Goal: Complete application form

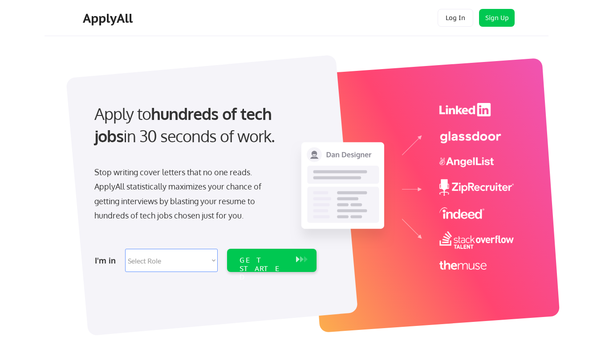
click at [153, 258] on select "Select Role Software Engineering Product Management Customer Success Sales UI/U…" at bounding box center [171, 259] width 93 height 23
select select ""sales0""
click at [125, 248] on select "Select Role Software Engineering Product Management Customer Success Sales UI/U…" at bounding box center [171, 259] width 93 height 23
select select ""sales0""
click at [273, 260] on div "GET STARTED" at bounding box center [264, 269] width 48 height 26
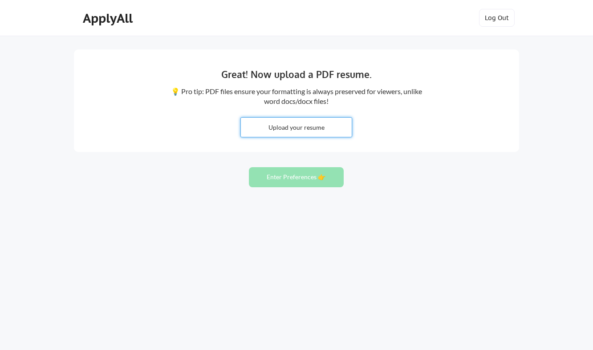
click at [313, 126] on input "file" at bounding box center [296, 127] width 111 height 19
type input "C:\fakepath\Jocelyn_Brockland_Resume [DATE].pdf"
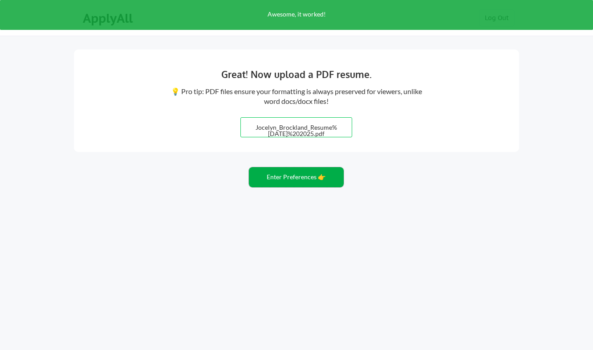
click at [293, 176] on button "Enter Preferences 👉" at bounding box center [296, 177] width 95 height 20
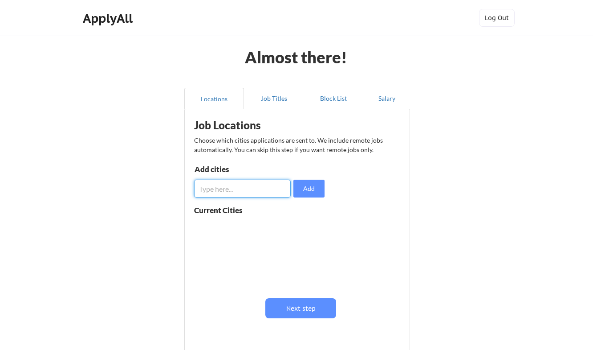
click at [270, 188] on input "input" at bounding box center [242, 188] width 97 height 18
type input "s"
type input "San Francisco"
click at [304, 189] on button "Add" at bounding box center [308, 188] width 31 height 18
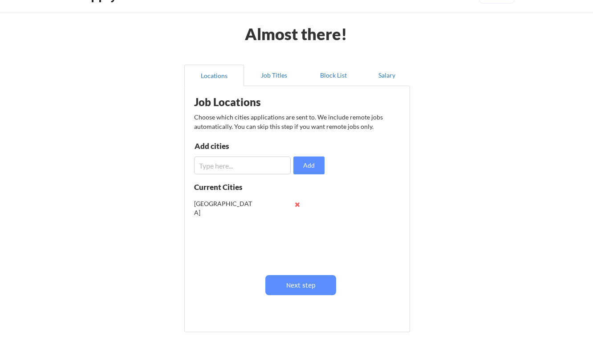
scroll to position [27, 0]
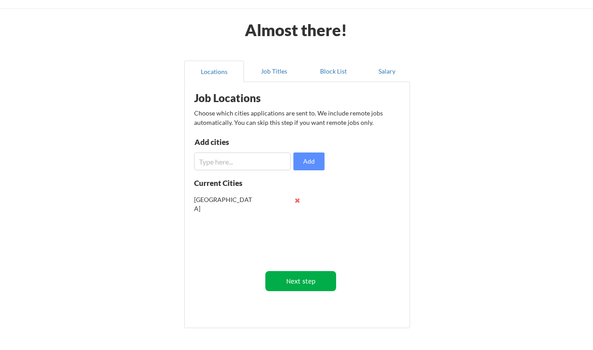
click at [291, 280] on button "Next step" at bounding box center [300, 281] width 71 height 20
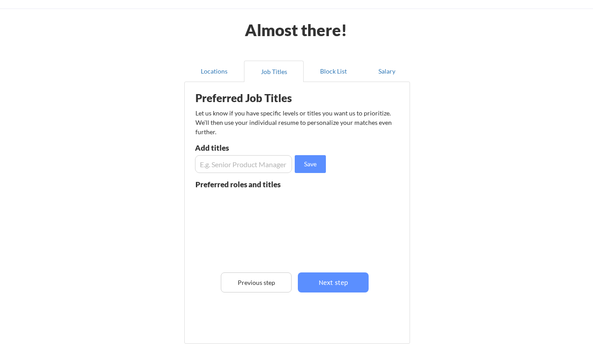
click at [241, 162] on input "input" at bounding box center [243, 164] width 97 height 18
type input "Sales Operations"
click at [305, 164] on button "Save" at bounding box center [310, 164] width 31 height 18
click at [264, 157] on input "input" at bounding box center [243, 164] width 97 height 18
click at [298, 201] on button at bounding box center [298, 201] width 7 height 7
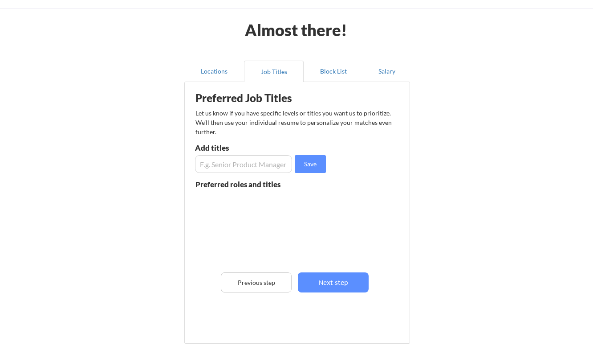
click at [255, 170] on input "input" at bounding box center [243, 164] width 97 height 18
type input "Sales Operations Specialist"
click at [313, 167] on button "Save" at bounding box center [310, 164] width 31 height 18
click at [263, 166] on input "input" at bounding box center [243, 164] width 97 height 18
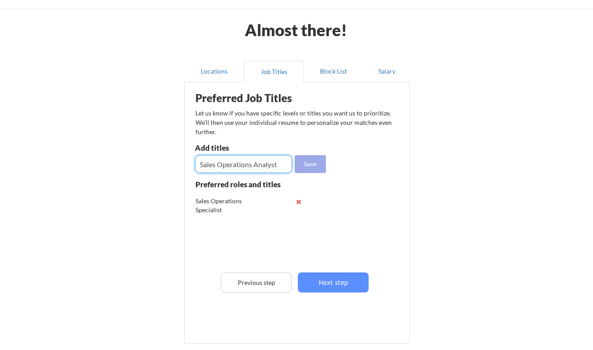
type input "Sales Operations Analyst"
click at [313, 170] on button "Save" at bounding box center [310, 164] width 31 height 18
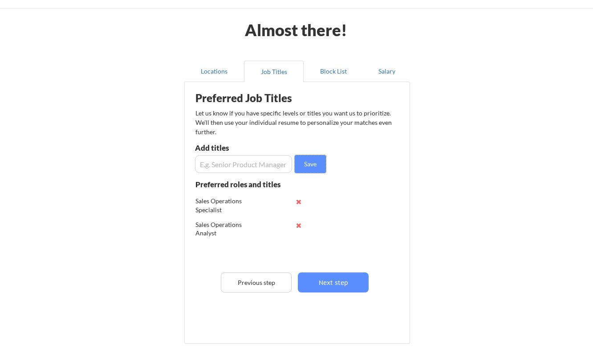
click at [261, 163] on input "input" at bounding box center [243, 164] width 97 height 18
type input "Sales Strategy and Operations"
click at [307, 162] on button "Save" at bounding box center [310, 164] width 31 height 18
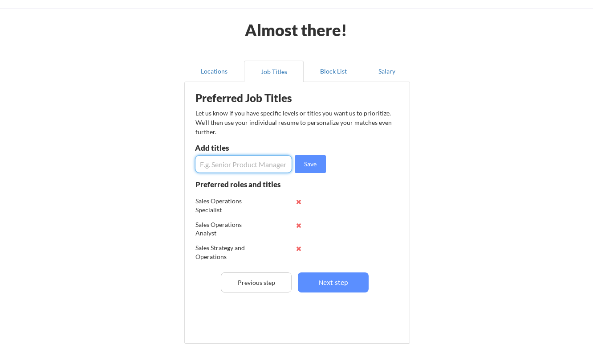
click at [274, 168] on input "input" at bounding box center [243, 164] width 97 height 18
type input "Sales Enablement"
click at [318, 163] on button "Save" at bounding box center [310, 164] width 31 height 18
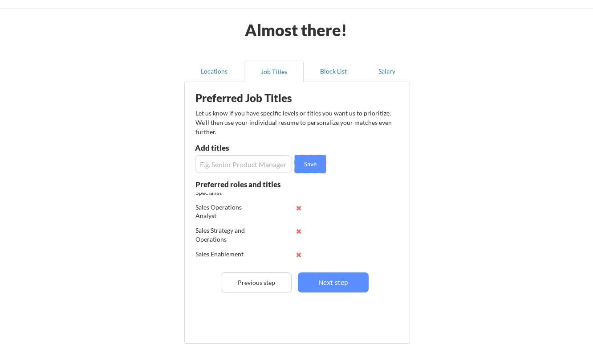
click at [258, 166] on input "input" at bounding box center [243, 164] width 97 height 18
type input "Sales Operations"
click at [313, 165] on button "Save" at bounding box center [310, 164] width 31 height 18
click at [237, 163] on input "input" at bounding box center [243, 164] width 97 height 18
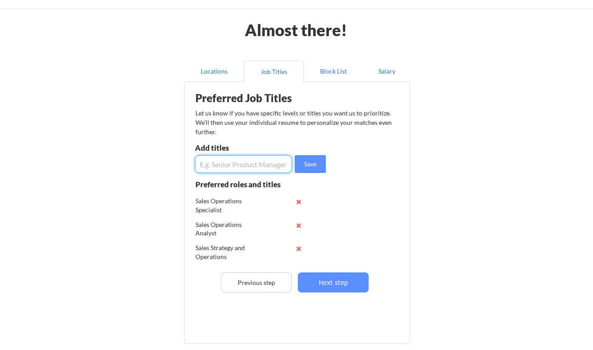
type input "S"
click at [325, 279] on button "Next step" at bounding box center [333, 282] width 71 height 20
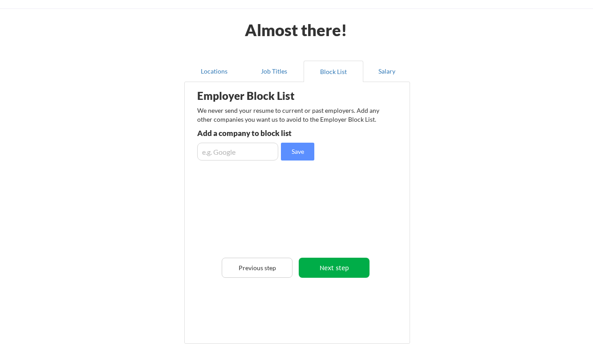
click at [335, 264] on button "Next step" at bounding box center [334, 267] width 71 height 20
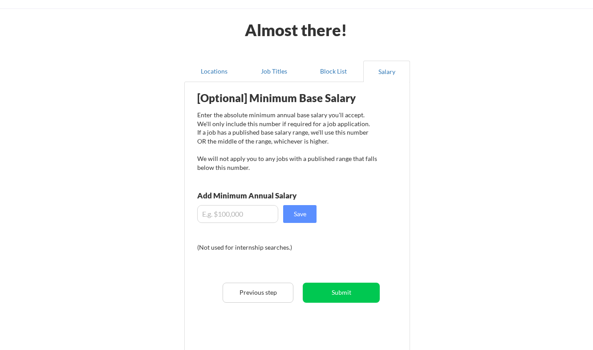
click at [247, 211] on input "input" at bounding box center [237, 214] width 81 height 18
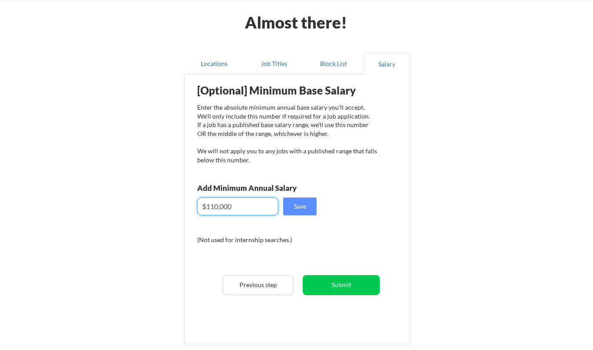
scroll to position [36, 0]
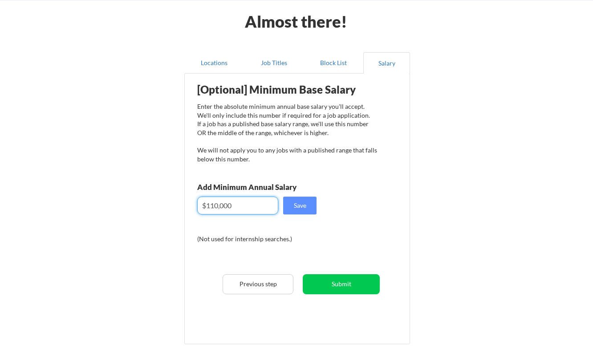
click at [214, 204] on input "input" at bounding box center [237, 205] width 81 height 18
type input "$125,000"
click at [298, 207] on button "Save" at bounding box center [299, 205] width 33 height 18
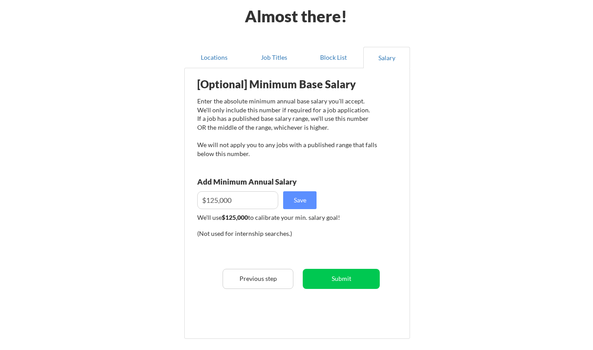
scroll to position [42, 0]
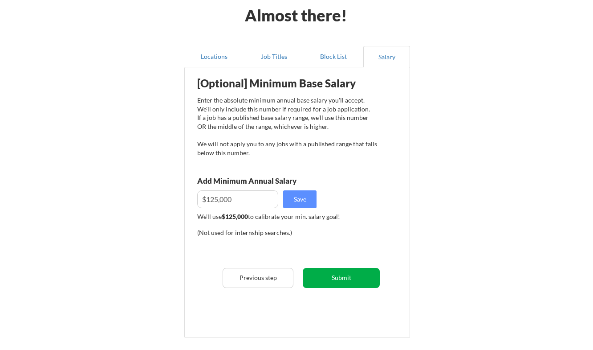
click at [349, 278] on button "Submit" at bounding box center [341, 278] width 77 height 20
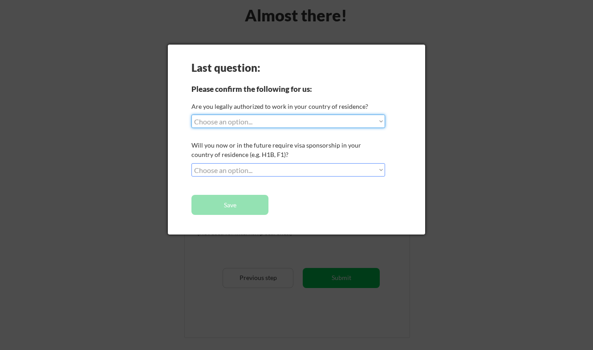
click at [278, 126] on select "Choose an option... Yes, I am a US Citizen Yes, I am a Canadian Citizen Yes, I …" at bounding box center [288, 120] width 194 height 13
select select ""yes__i_am_a_us_citizen""
click at [191, 114] on select "Choose an option... Yes, I am a US Citizen Yes, I am a Canadian Citizen Yes, I …" at bounding box center [288, 120] width 194 height 13
click at [271, 172] on select "Choose an option... No, I will not need sponsorship Yes, I will need sponsorship" at bounding box center [288, 169] width 194 height 13
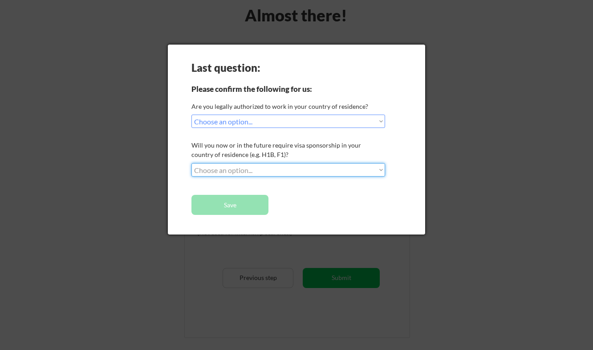
select select ""no__i_will_not_need_sponsorship""
click at [191, 163] on select "Choose an option... No, I will not need sponsorship Yes, I will need sponsorship" at bounding box center [288, 169] width 194 height 13
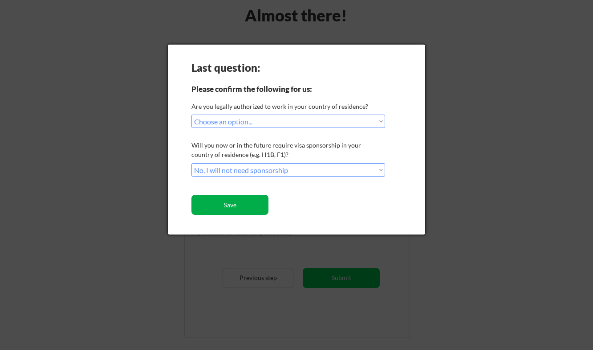
click at [251, 204] on button "Save" at bounding box center [229, 205] width 77 height 20
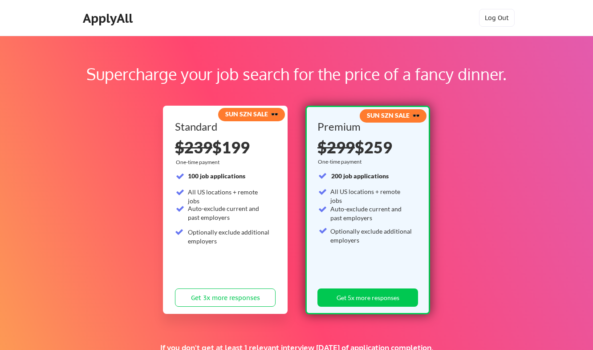
click at [263, 115] on strong "SUN SZN SALE 🕶️" at bounding box center [251, 114] width 53 height 8
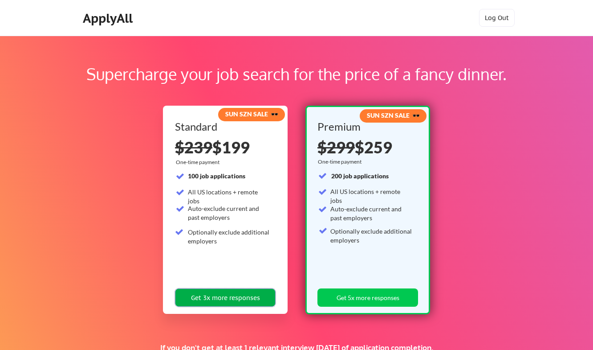
click at [265, 296] on button "Get 3x more responses" at bounding box center [225, 297] width 101 height 18
